Goal: Information Seeking & Learning: Learn about a topic

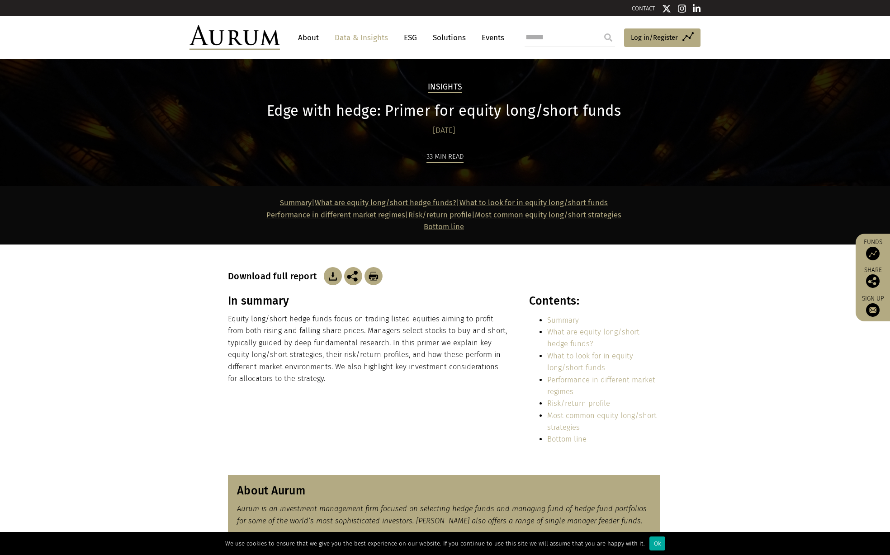
drag, startPoint x: 326, startPoint y: 335, endPoint x: 317, endPoint y: 359, distance: 26.2
click at [326, 335] on p "Equity long/short hedge funds focus on trading listed equities aiming to profit…" at bounding box center [368, 348] width 281 height 71
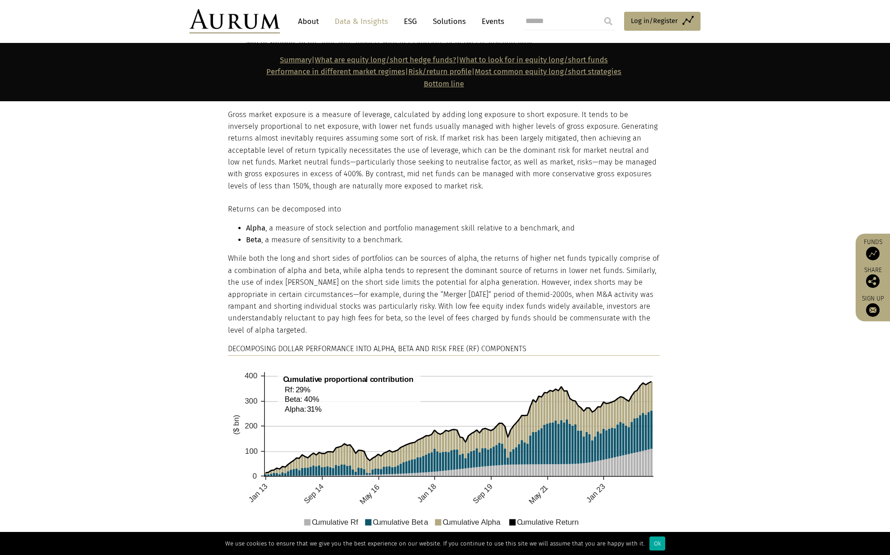
scroll to position [1221, 0]
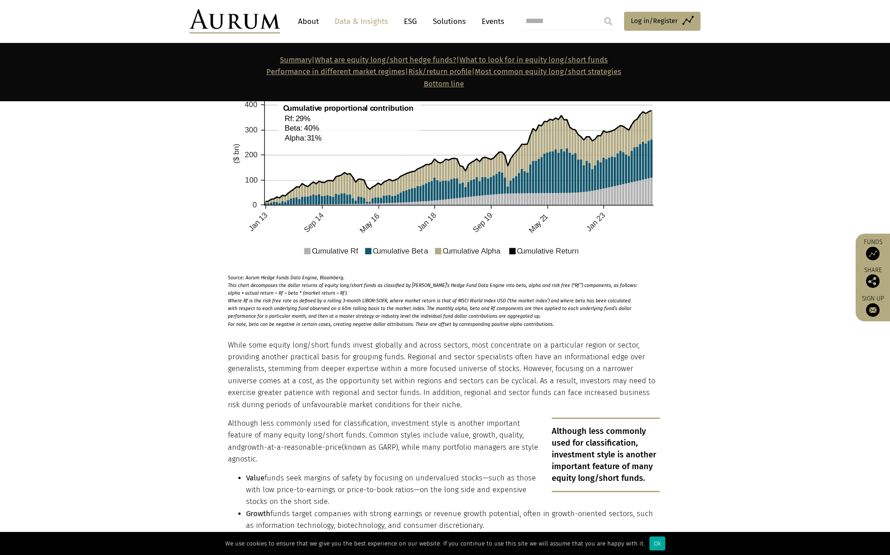
click at [137, 196] on section "Returns can be decomposed into Alpha , a measure of stock selection and portfol…" at bounding box center [445, 124] width 890 height 407
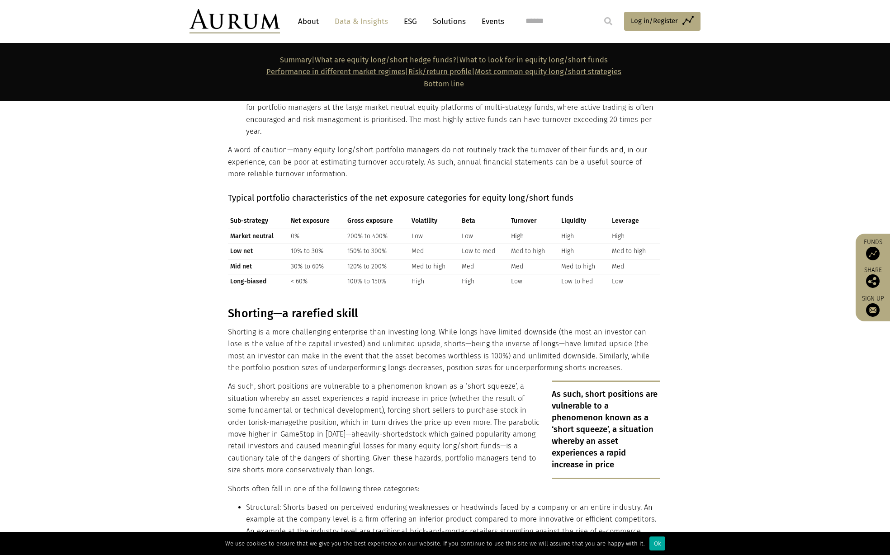
scroll to position [2125, 0]
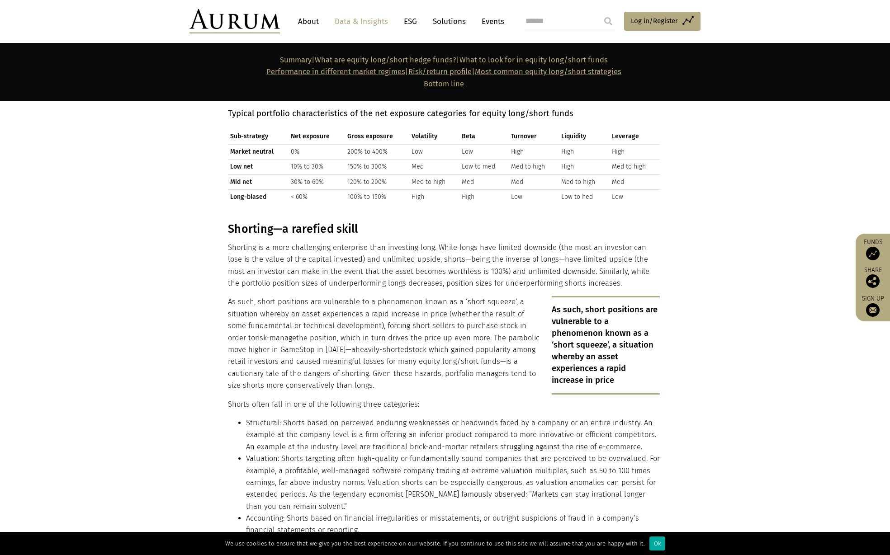
click at [310, 296] on p "As such, short positions are vulnerable to a phenomenon known as a ‘short squee…" at bounding box center [444, 343] width 432 height 95
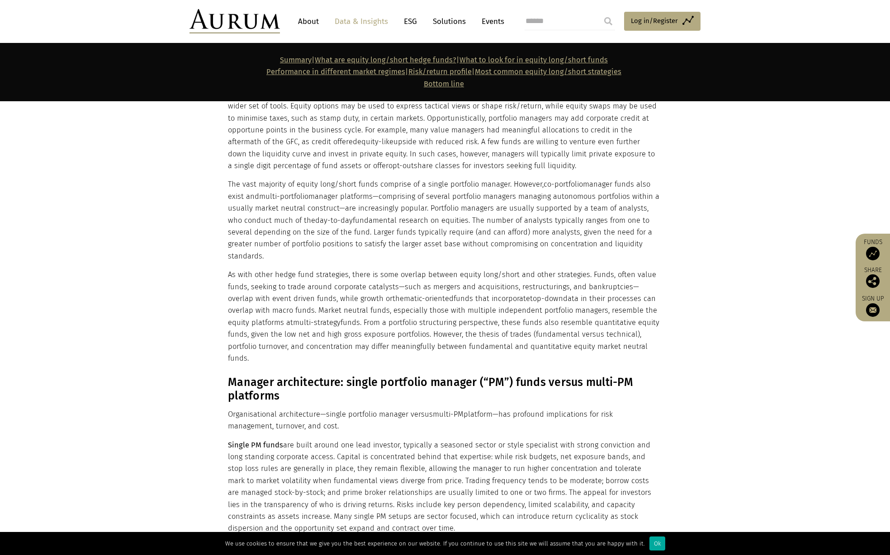
scroll to position [2396, 0]
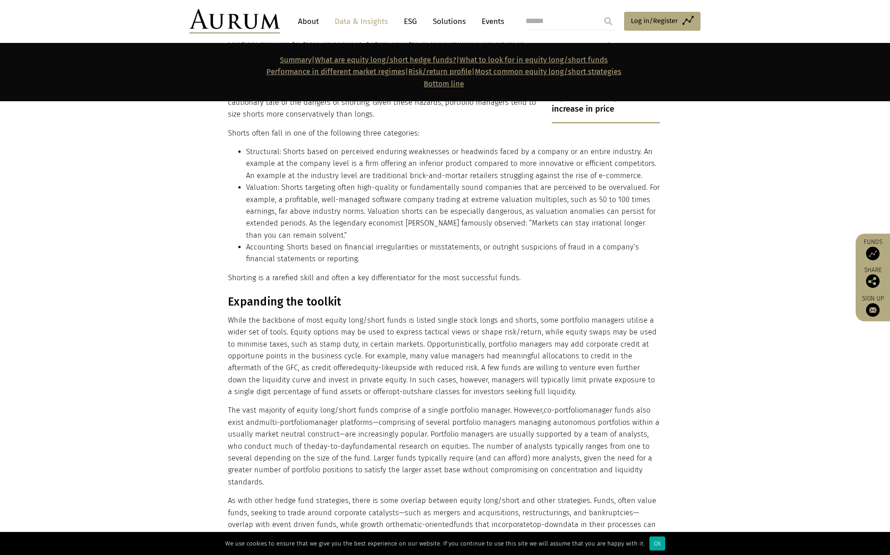
click at [478, 315] on p "While the backbone of most equity long/short funds is listed single stock longs…" at bounding box center [444, 357] width 432 height 84
drag, startPoint x: 228, startPoint y: 278, endPoint x: 551, endPoint y: 369, distance: 335.0
click at [551, 369] on div "Expanding the toolkit While the backbone of most equity long/short funds is lis…" at bounding box center [444, 442] width 432 height 295
click at [448, 347] on p "While the backbone of most equity long/short funds is listed single stock longs…" at bounding box center [444, 357] width 432 height 84
click at [316, 315] on p "While the backbone of most equity long/short funds is listed single stock longs…" at bounding box center [444, 357] width 432 height 84
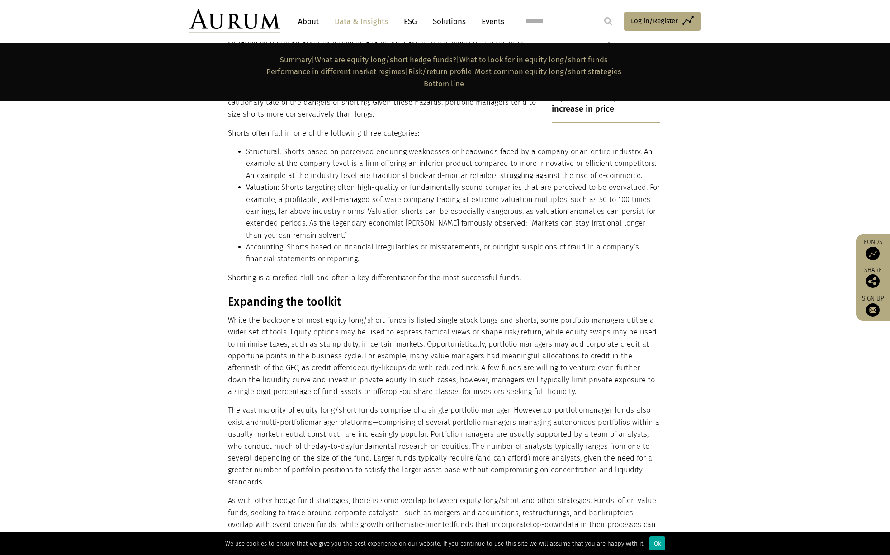
drag, startPoint x: 230, startPoint y: 278, endPoint x: 578, endPoint y: 373, distance: 361.1
click at [578, 373] on div "Expanding the toolkit While the backbone of most equity long/short funds is lis…" at bounding box center [444, 442] width 432 height 295
click at [297, 318] on p "While the backbone of most equity long/short funds is listed single stock longs…" at bounding box center [444, 357] width 432 height 84
drag, startPoint x: 264, startPoint y: 316, endPoint x: 22, endPoint y: 249, distance: 250.6
click at [264, 316] on p "While the backbone of most equity long/short funds is listed single stock longs…" at bounding box center [444, 357] width 432 height 84
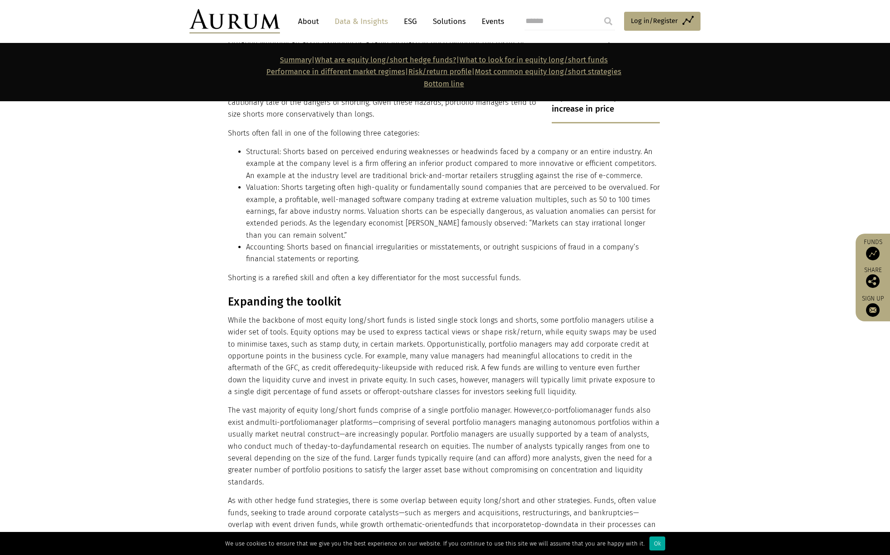
click at [320, 324] on p "While the backbone of most equity long/short funds is listed single stock longs…" at bounding box center [444, 357] width 432 height 84
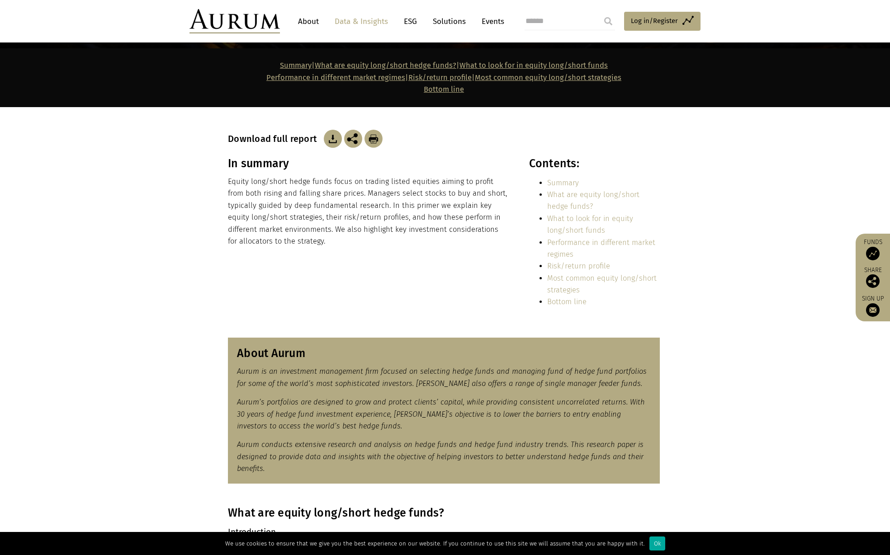
scroll to position [0, 0]
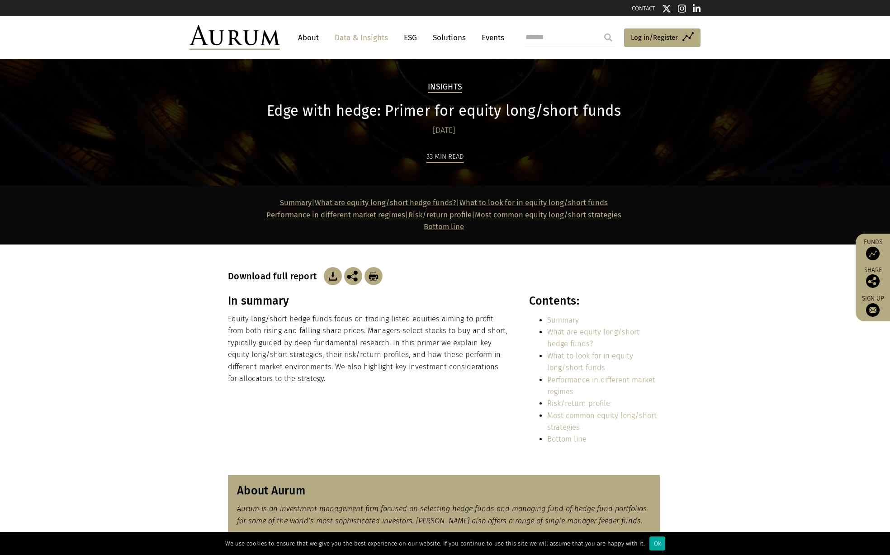
drag, startPoint x: 145, startPoint y: 305, endPoint x: 110, endPoint y: 353, distance: 59.9
click at [145, 305] on section "In summary Equity long/short hedge funds focus on trading listed equities aimin…" at bounding box center [445, 379] width 890 height 170
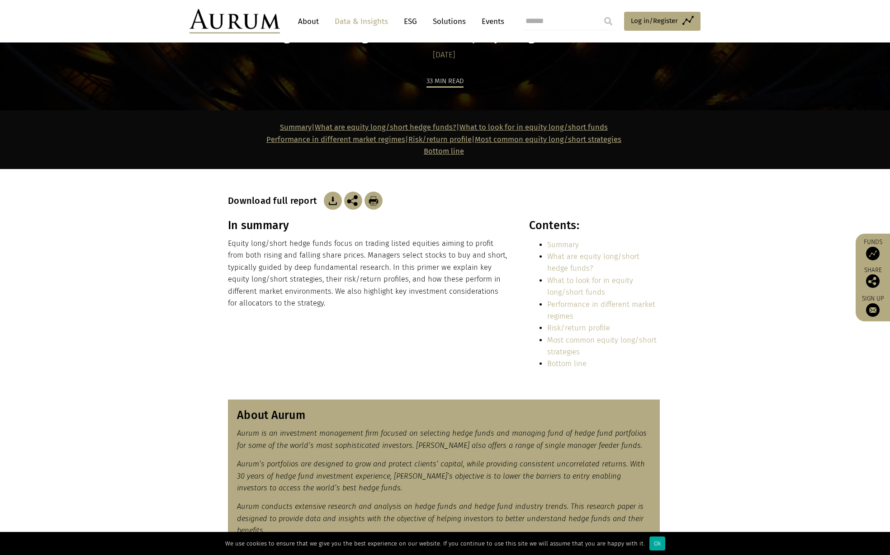
scroll to position [181, 0]
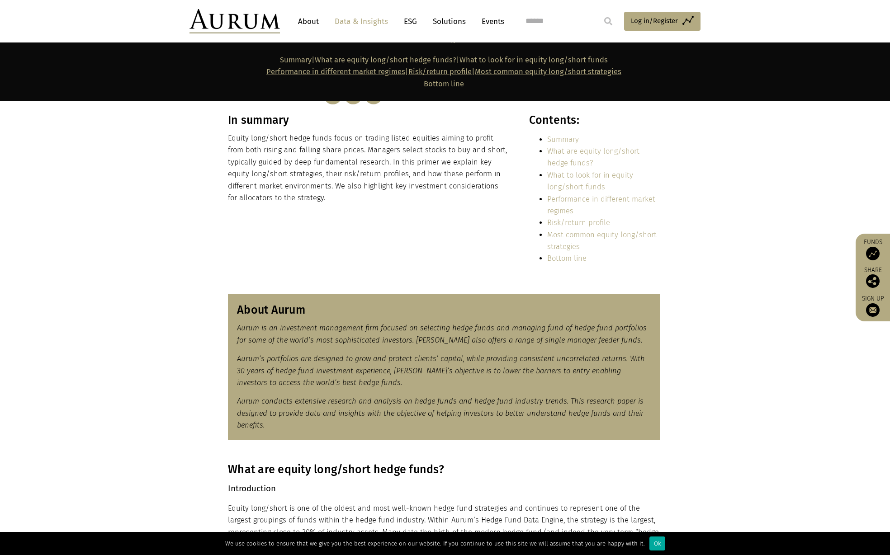
click at [145, 282] on section "In summary Equity long/short hedge funds focus on trading listed equities aimin…" at bounding box center [445, 198] width 890 height 170
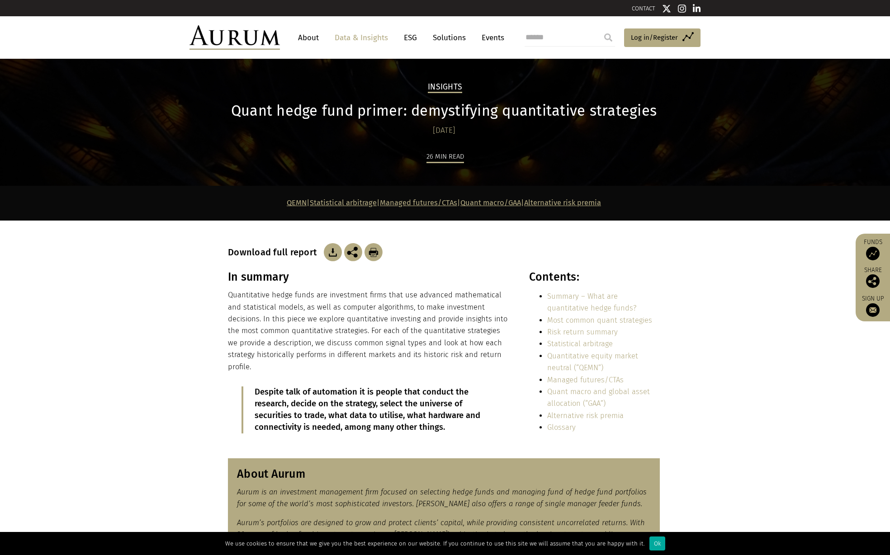
click at [104, 320] on section "In summary Quantitative hedge funds are investment firms that use advanced math…" at bounding box center [445, 358] width 890 height 177
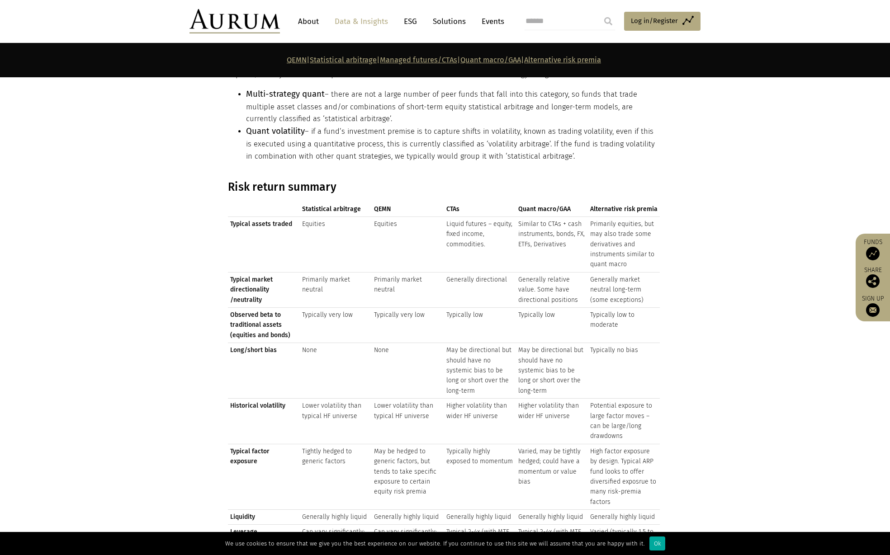
scroll to position [949, 0]
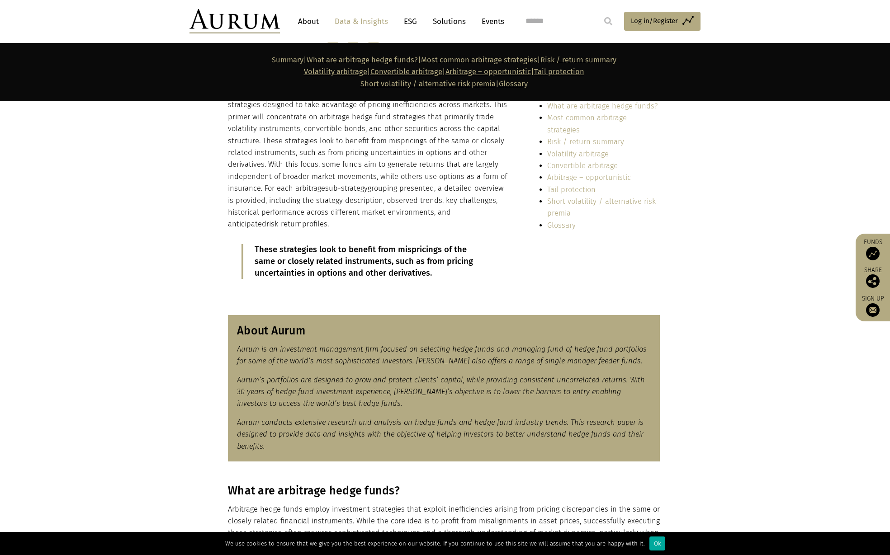
scroll to position [497, 0]
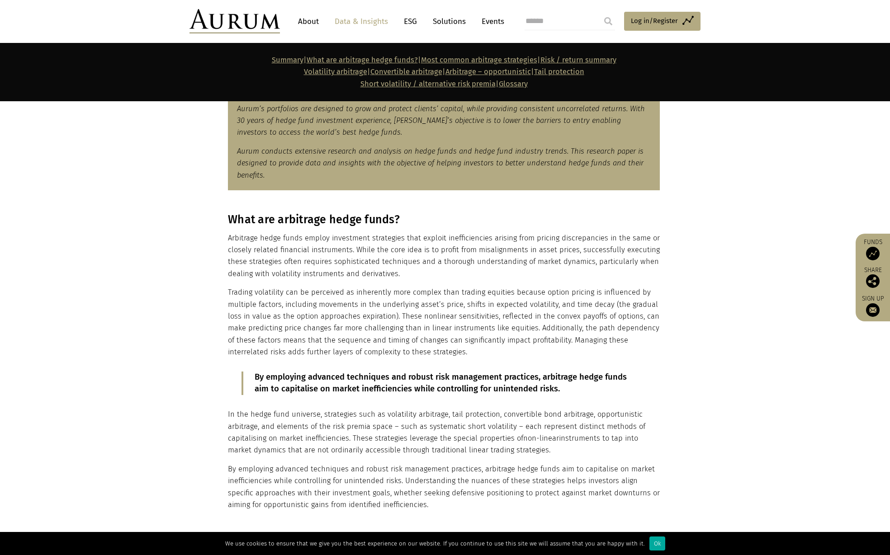
click at [50, 315] on section "What are arbitrage hedge funds? Arbitrage hedge funds employ investment strateg…" at bounding box center [445, 362] width 890 height 321
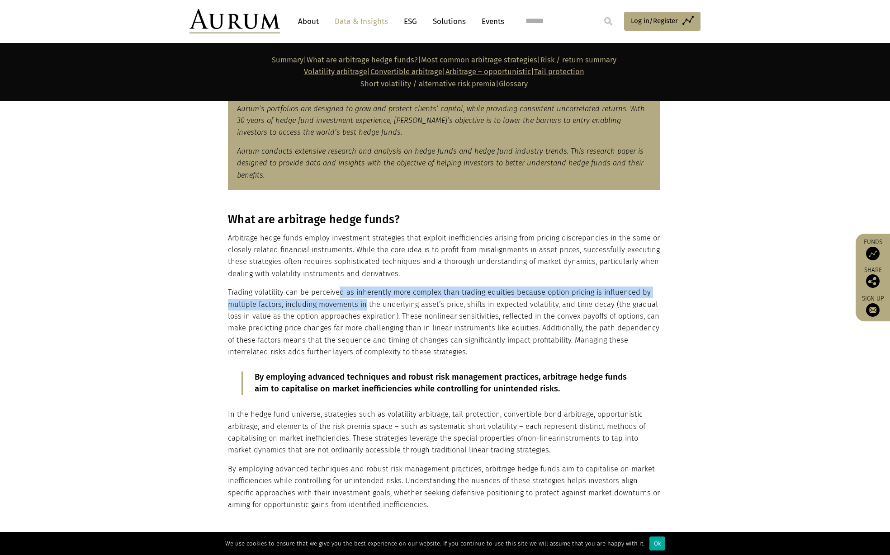
drag, startPoint x: 335, startPoint y: 289, endPoint x: 363, endPoint y: 307, distance: 33.4
click at [363, 307] on p "Trading volatility can be perceived as inherently more complex than trading equ…" at bounding box center [444, 322] width 432 height 71
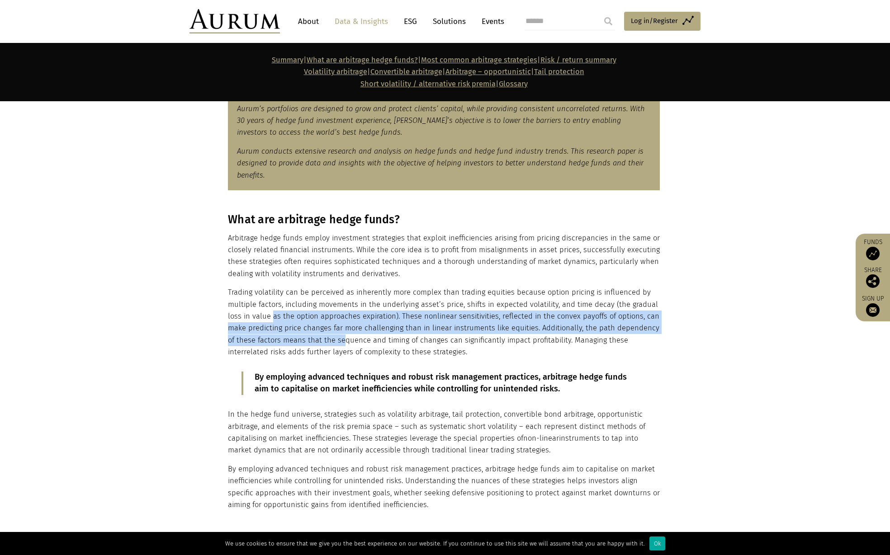
drag, startPoint x: 273, startPoint y: 317, endPoint x: 333, endPoint y: 336, distance: 62.9
click at [333, 336] on p "Trading volatility can be perceived as inherently more complex than trading equ…" at bounding box center [444, 322] width 432 height 71
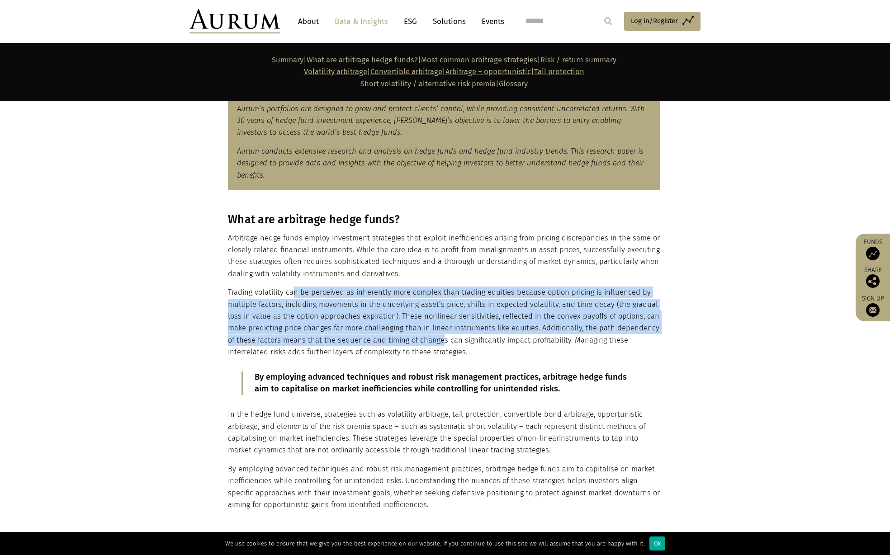
drag, startPoint x: 293, startPoint y: 295, endPoint x: 431, endPoint y: 341, distance: 145.7
click at [431, 341] on p "Trading volatility can be perceived as inherently more complex than trading equ…" at bounding box center [444, 322] width 432 height 71
